Goal: Complete application form

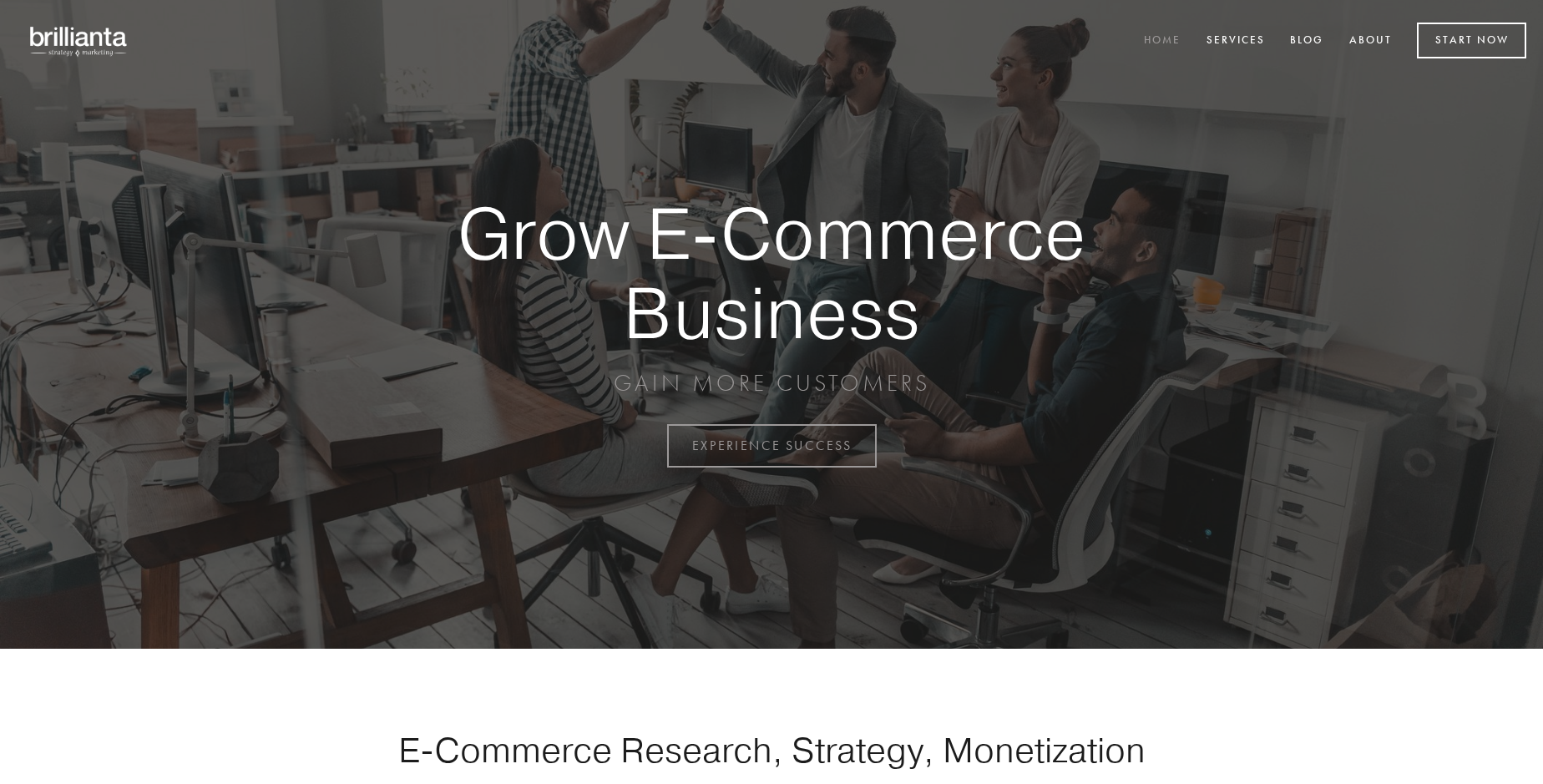
scroll to position [4376, 0]
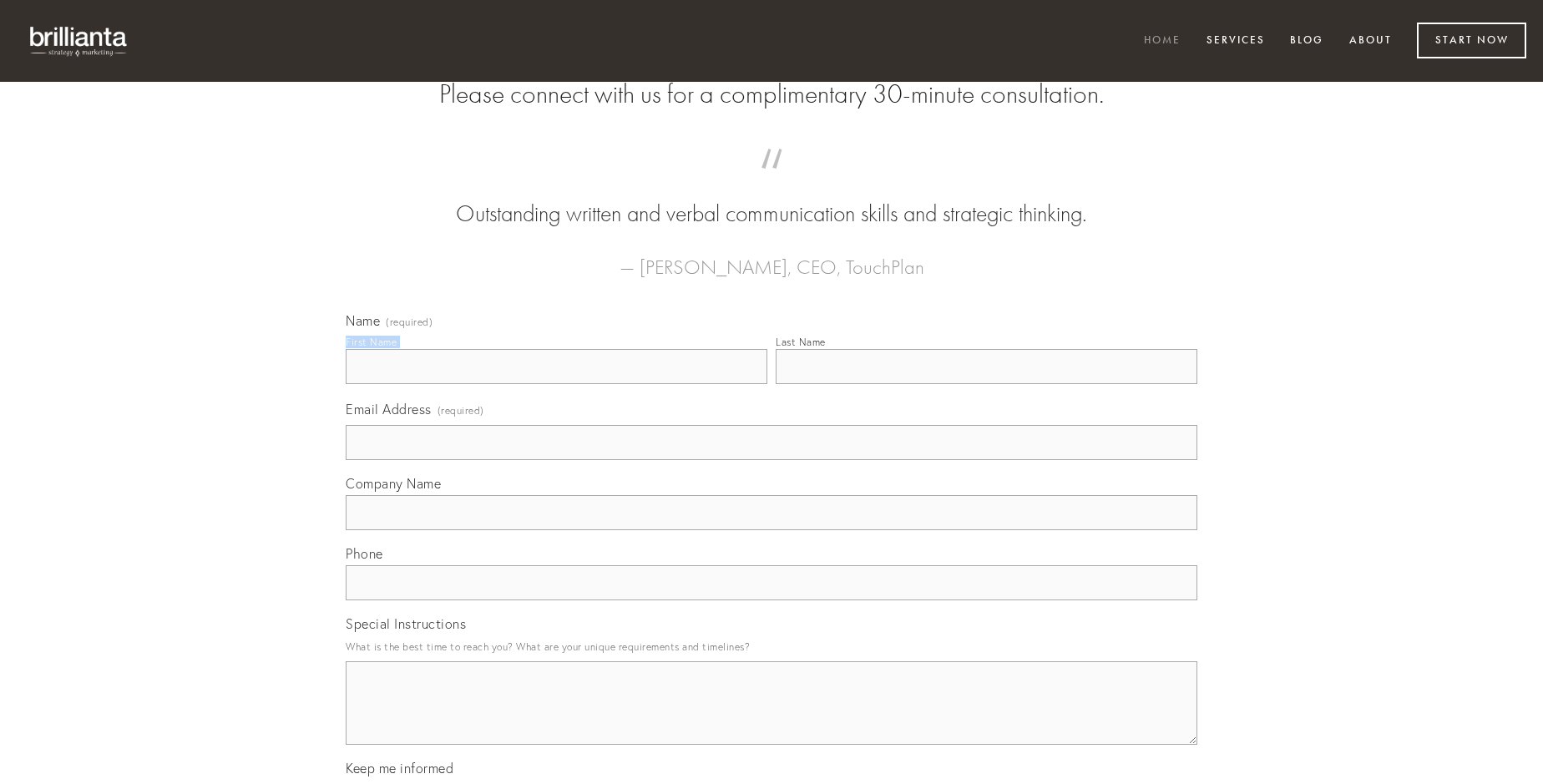
type input "[PERSON_NAME]"
click at [986, 384] on input "Last Name" at bounding box center [986, 367] width 422 height 35
type input "[PERSON_NAME]"
click at [772, 460] on input "Email Address (required)" at bounding box center [771, 442] width 852 height 35
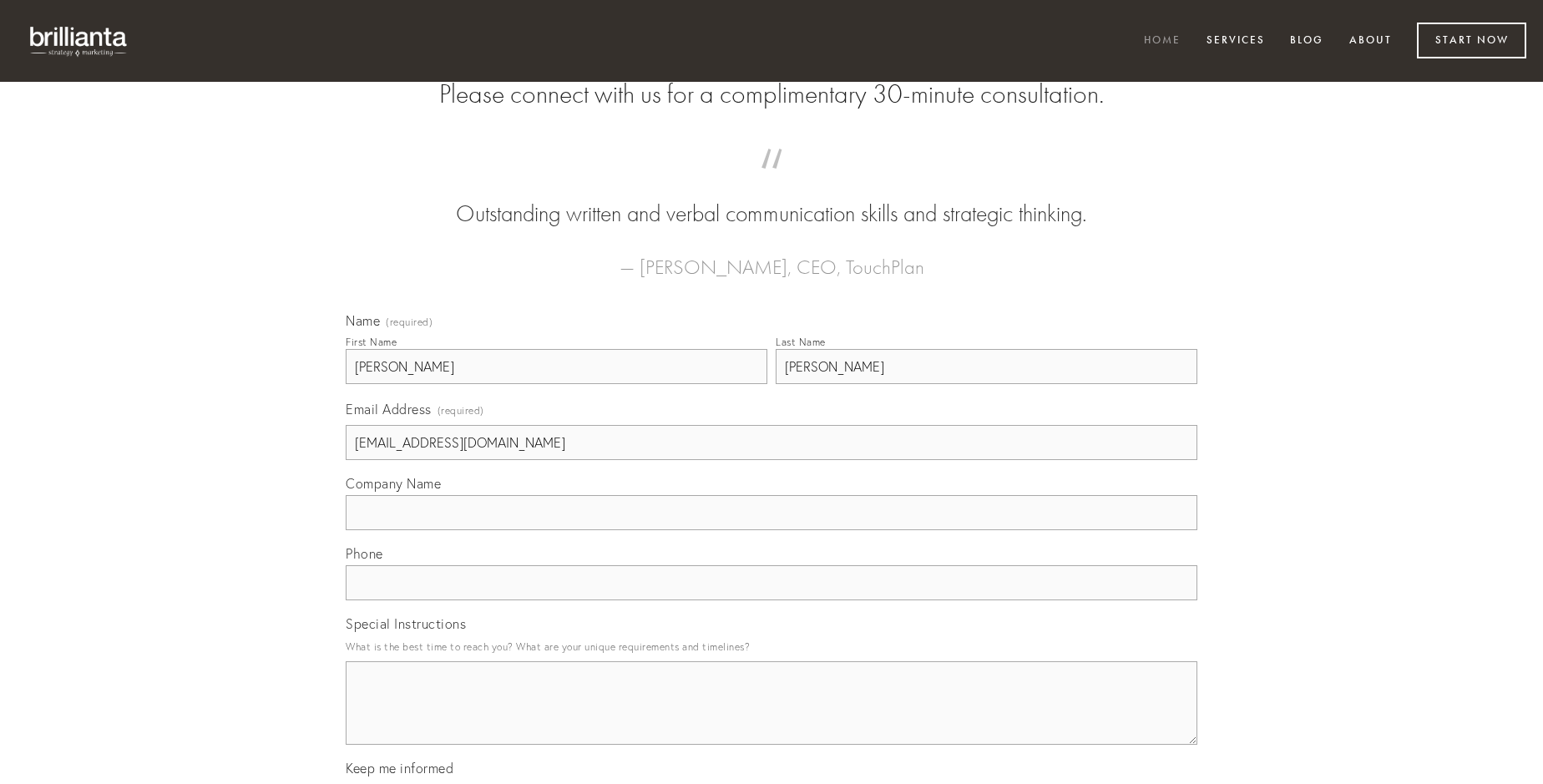
type input "[EMAIL_ADDRESS][DOMAIN_NAME]"
click at [772, 530] on input "Company Name" at bounding box center [771, 512] width 852 height 35
type input "excepturi"
click at [772, 600] on input "text" at bounding box center [771, 583] width 852 height 35
click at [772, 718] on textarea "Special Instructions" at bounding box center [771, 702] width 852 height 83
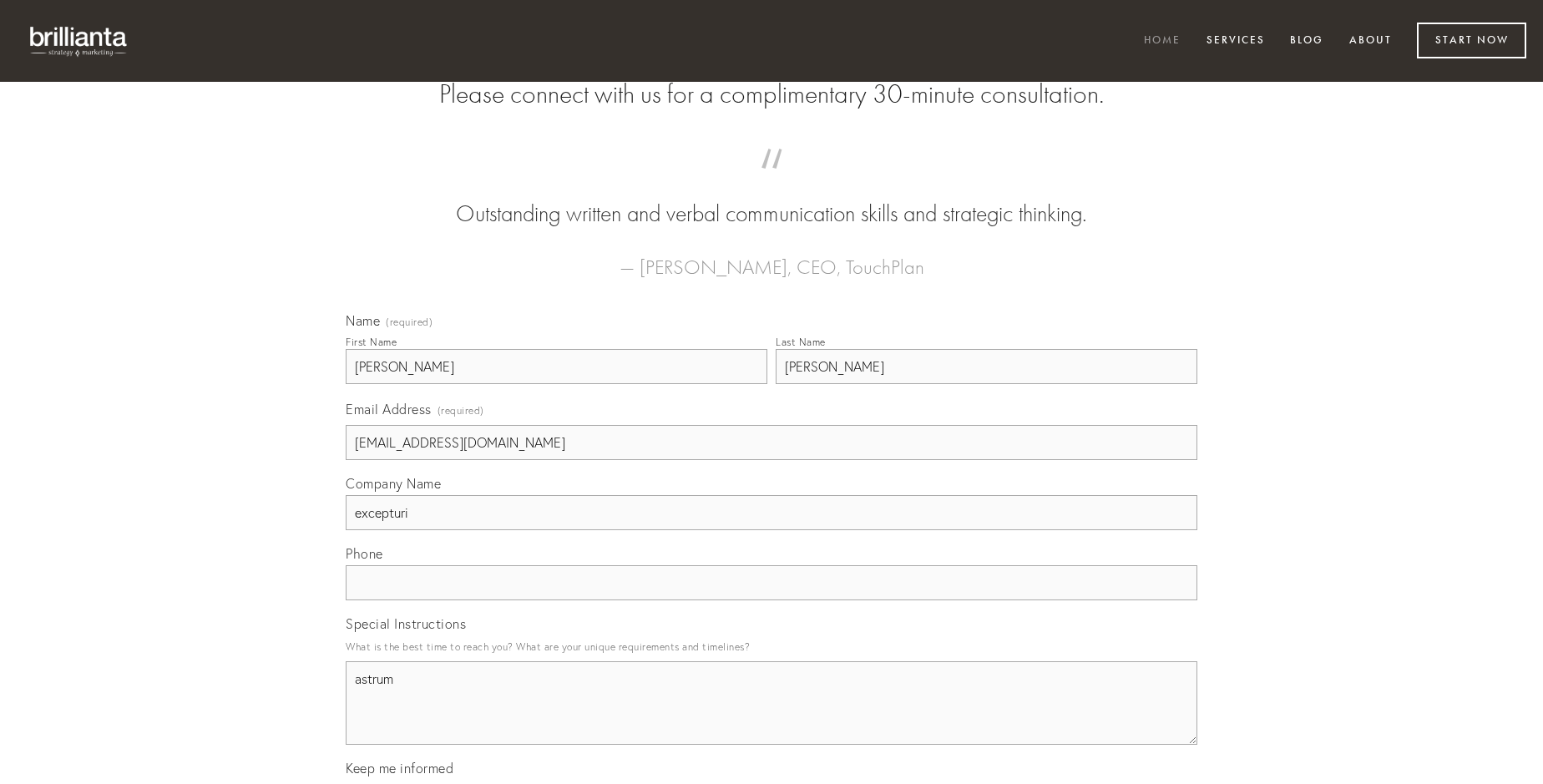
type textarea "astrum"
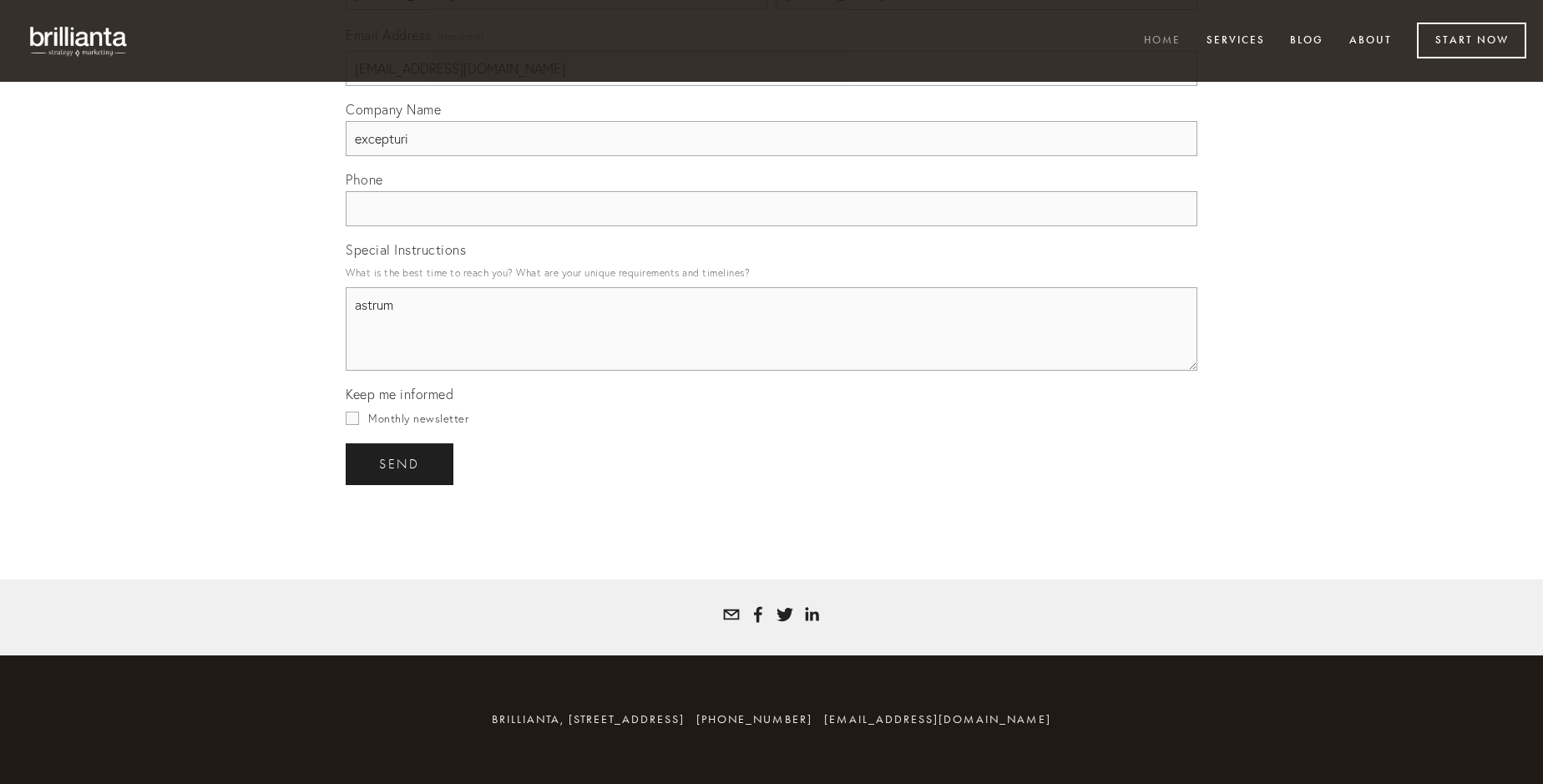
click at [401, 463] on span "send" at bounding box center [399, 464] width 41 height 15
